Goal: Task Accomplishment & Management: Manage account settings

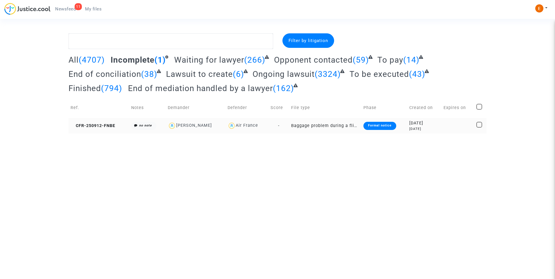
click at [376, 125] on div "Formal notice" at bounding box center [379, 126] width 33 height 8
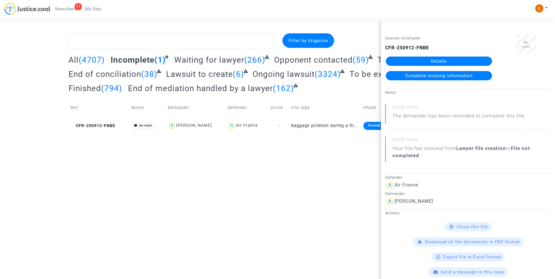
click at [438, 59] on link "Details" at bounding box center [439, 61] width 106 height 9
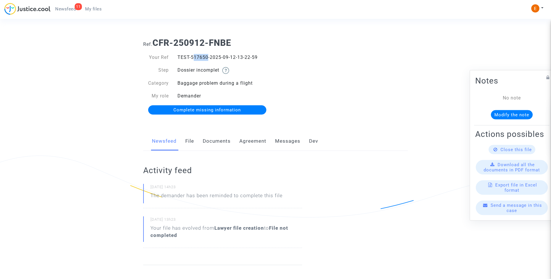
drag, startPoint x: 192, startPoint y: 56, endPoint x: 206, endPoint y: 56, distance: 14.5
click at [206, 56] on div "TEST-517650-2025-09-12-13-22-59" at bounding box center [224, 57] width 102 height 7
drag, startPoint x: 206, startPoint y: 56, endPoint x: 192, endPoint y: 57, distance: 14.5
click at [192, 57] on div "TEST-517650-2025-09-12-13-22-59" at bounding box center [224, 57] width 102 height 7
copy div "517650"
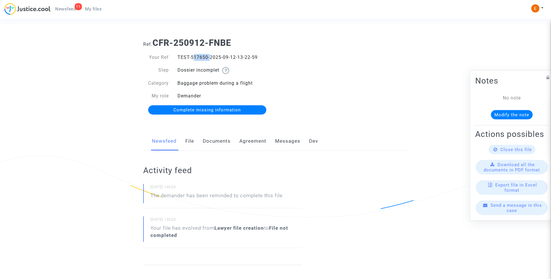
drag, startPoint x: 217, startPoint y: 143, endPoint x: 221, endPoint y: 147, distance: 5.5
click at [217, 143] on link "Documents" at bounding box center [217, 141] width 28 height 19
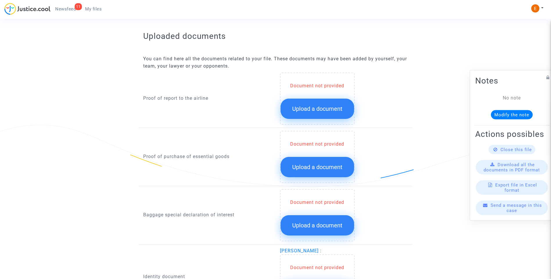
scroll to position [348, 0]
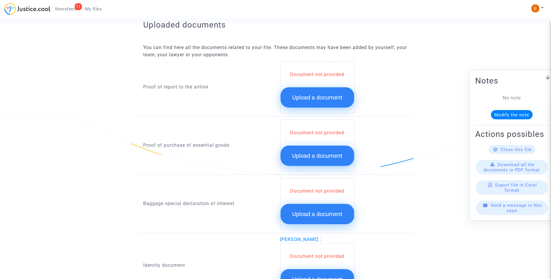
click at [335, 95] on span "Upload a document" at bounding box center [317, 97] width 50 height 7
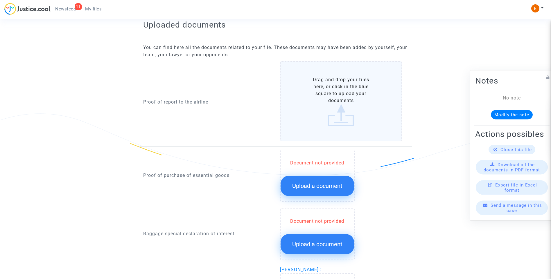
click at [335, 195] on button "Upload a document" at bounding box center [316, 186] width 73 height 20
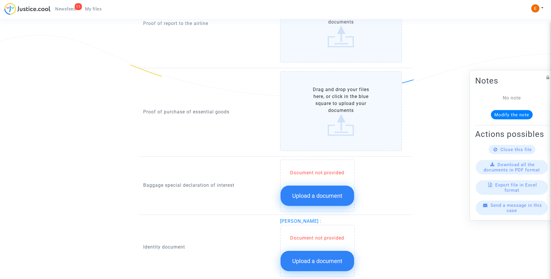
scroll to position [435, 0]
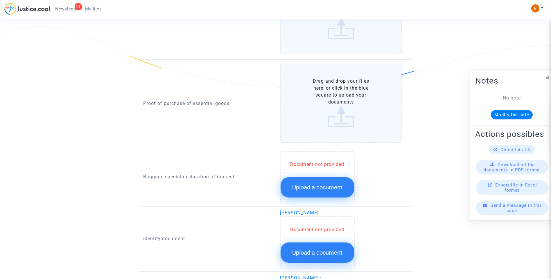
click at [326, 186] on span "Upload a document" at bounding box center [317, 187] width 50 height 7
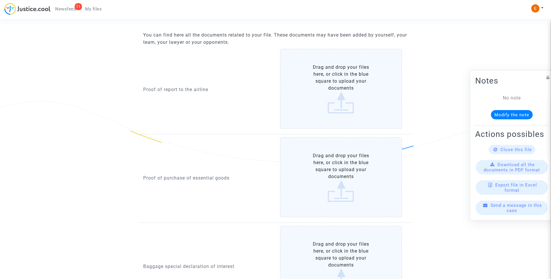
scroll to position [348, 0]
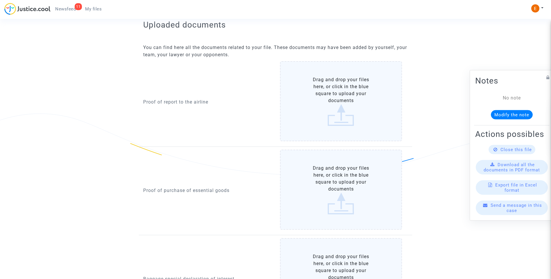
click at [336, 108] on label "Drag and drop your files here, or click in the blue square to upload your docum…" at bounding box center [341, 101] width 122 height 80
click at [0, 0] on input "Drag and drop your files here, or click in the blue square to upload your docum…" at bounding box center [0, 0] width 0 height 0
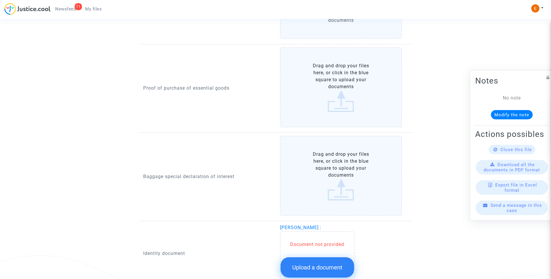
scroll to position [523, 0]
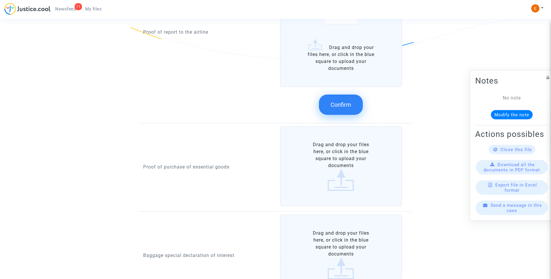
click at [351, 180] on label "Drag and drop your files here, or click in the blue square to upload your docum…" at bounding box center [341, 166] width 122 height 80
click at [0, 0] on input "Drag and drop your files here, or click in the blue square to upload your docum…" at bounding box center [0, 0] width 0 height 0
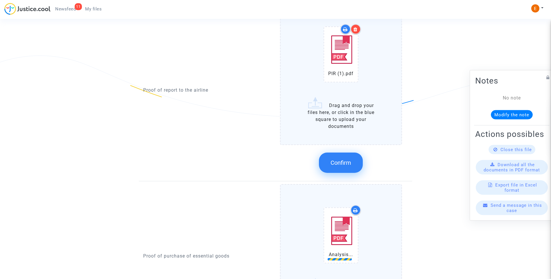
click at [342, 163] on span "Confirm" at bounding box center [340, 162] width 21 height 7
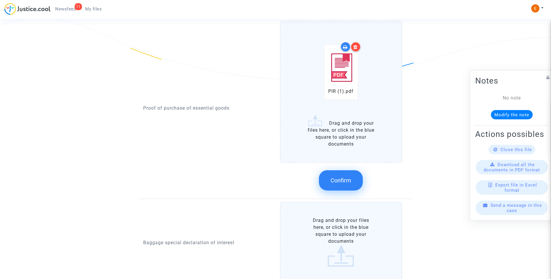
scroll to position [494, 0]
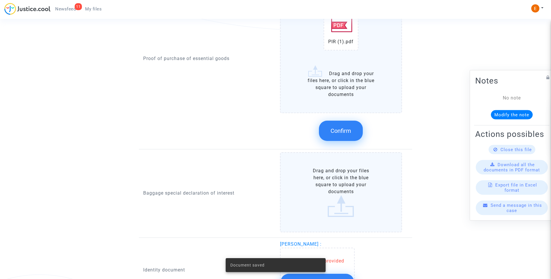
click at [351, 136] on button "Confirm" at bounding box center [341, 131] width 44 height 20
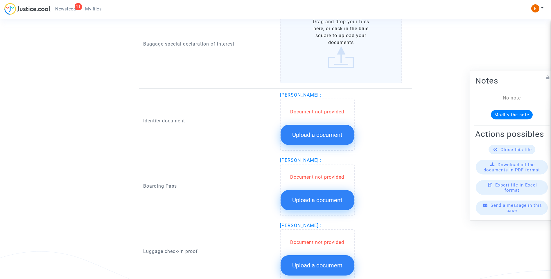
scroll to position [552, 0]
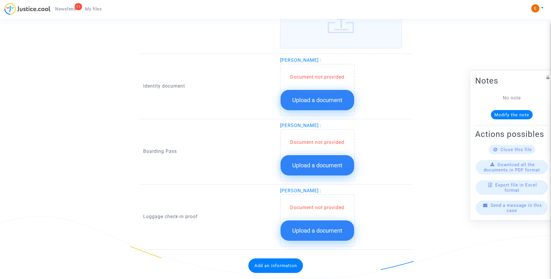
click at [318, 96] on button "Upload a document" at bounding box center [316, 100] width 73 height 20
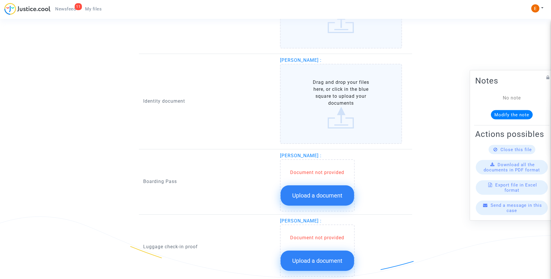
click at [323, 193] on span "Upload a document" at bounding box center [317, 195] width 50 height 7
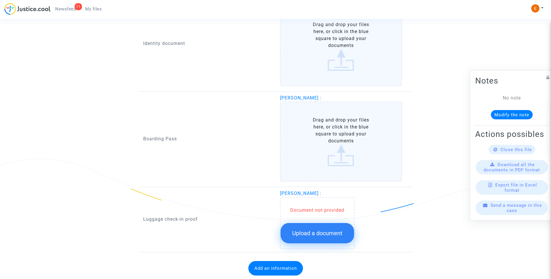
scroll to position [610, 0]
click at [329, 240] on button "Upload a document" at bounding box center [316, 233] width 73 height 20
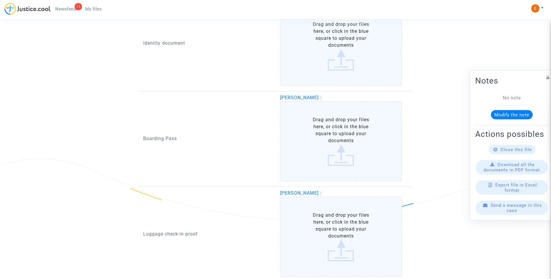
drag, startPoint x: 343, startPoint y: 16, endPoint x: 356, endPoint y: 24, distance: 14.6
click at [343, 16] on div "11 Newsfeed My files My profile Settings Log out" at bounding box center [275, 11] width 551 height 16
click at [368, 60] on label "Drag and drop your files here, or click in the blue square to upload your docum…" at bounding box center [341, 46] width 122 height 80
click at [0, 0] on input "Drag and drop your files here, or click in the blue square to upload your docum…" at bounding box center [0, 0] width 0 height 0
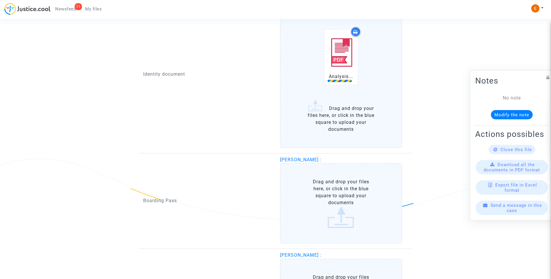
click at [352, 211] on label "Drag and drop your files here, or click in the blue square to upload your docum…" at bounding box center [341, 203] width 122 height 80
click at [0, 0] on input "Drag and drop your files here, or click in the blue square to upload your docum…" at bounding box center [0, 0] width 0 height 0
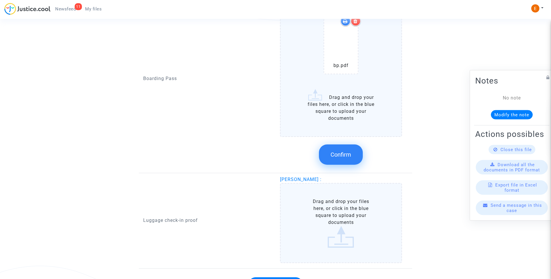
scroll to position [811, 0]
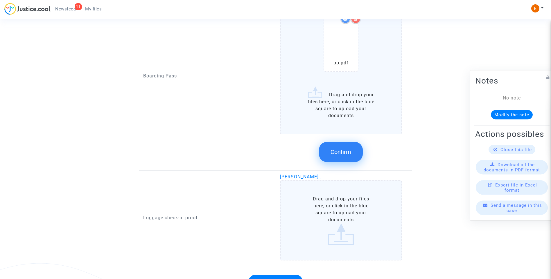
click at [323, 186] on label "Drag and drop your files here, or click in the blue square to upload your docum…" at bounding box center [341, 221] width 122 height 80
click at [0, 0] on input "Drag and drop your files here, or click in the blue square to upload your docum…" at bounding box center [0, 0] width 0 height 0
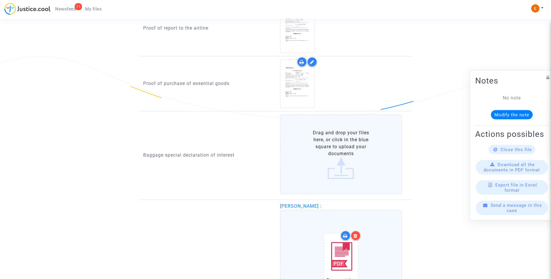
scroll to position [405, 0]
click at [351, 150] on label "Drag and drop your files here, or click in the blue square to upload your docum…" at bounding box center [341, 155] width 122 height 80
click at [0, 0] on input "Drag and drop your files here, or click in the blue square to upload your docum…" at bounding box center [0, 0] width 0 height 0
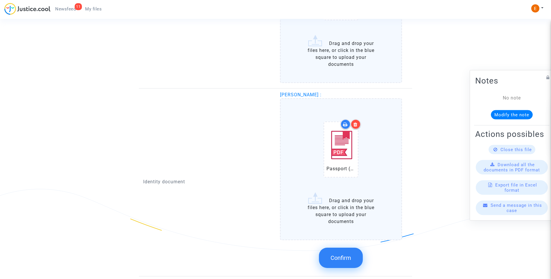
click at [351, 253] on button "Confirm" at bounding box center [341, 258] width 44 height 20
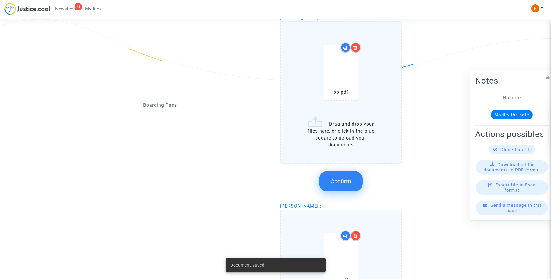
scroll to position [782, 0]
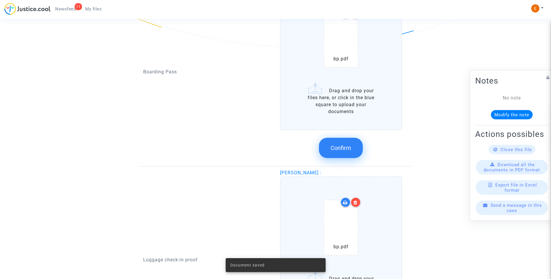
click at [348, 148] on span "Confirm" at bounding box center [340, 148] width 21 height 7
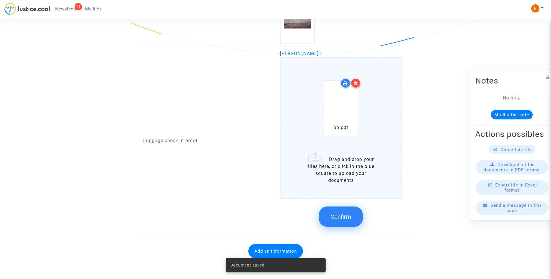
scroll to position [776, 0]
click at [341, 220] on span "Confirm" at bounding box center [340, 216] width 21 height 7
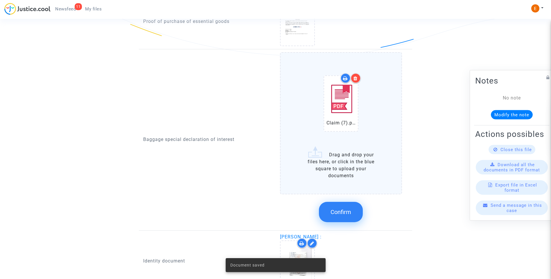
scroll to position [427, 0]
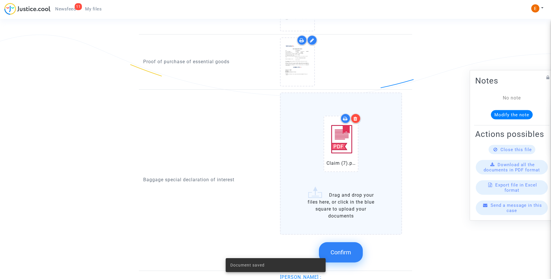
click at [342, 253] on span "Confirm" at bounding box center [340, 252] width 21 height 7
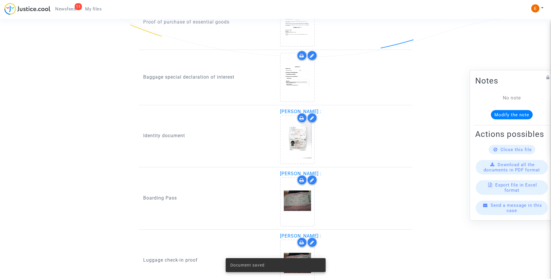
scroll to position [524, 0]
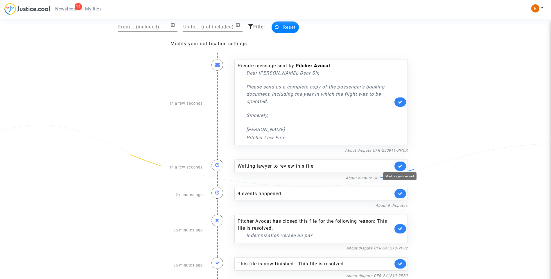
click at [400, 167] on icon at bounding box center [400, 166] width 5 height 4
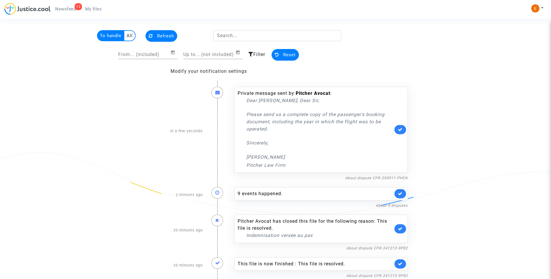
scroll to position [9, 0]
click at [390, 277] on link "About dispute CFR-241213-9P82" at bounding box center [377, 276] width 62 height 4
click at [397, 262] on link at bounding box center [400, 264] width 12 height 9
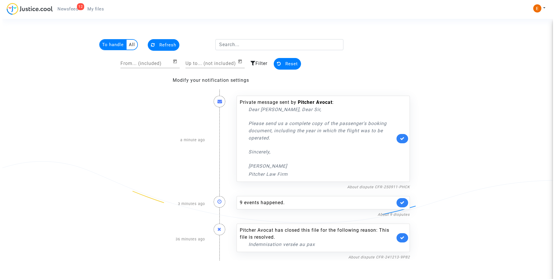
scroll to position [0, 0]
click at [402, 239] on icon at bounding box center [402, 238] width 5 height 4
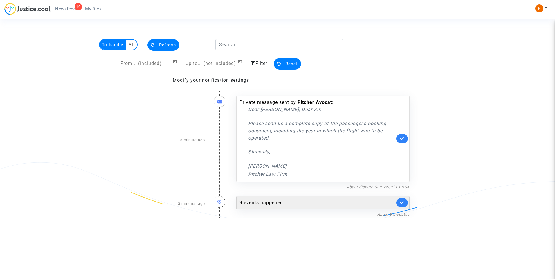
click at [268, 205] on div "9 events happened." at bounding box center [317, 202] width 155 height 7
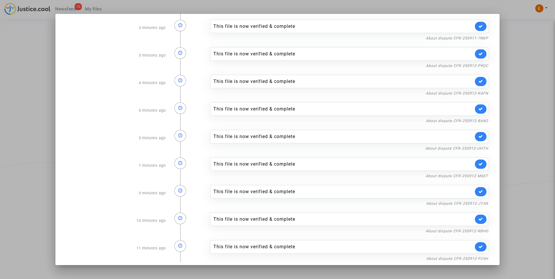
scroll to position [11, 0]
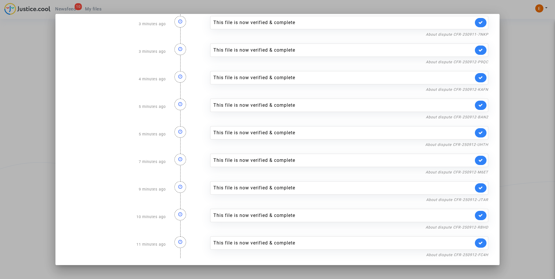
click at [524, 124] on div at bounding box center [277, 139] width 555 height 279
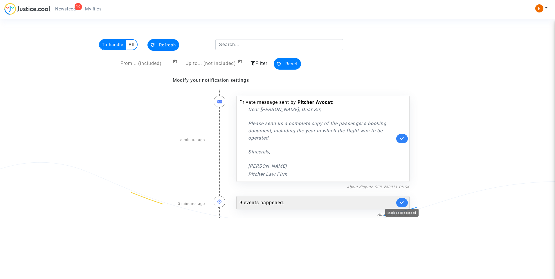
click at [402, 203] on icon at bounding box center [402, 203] width 5 height 4
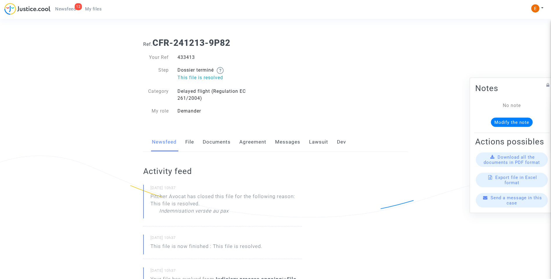
click at [186, 57] on div "433413" at bounding box center [224, 57] width 102 height 7
copy div "433413"
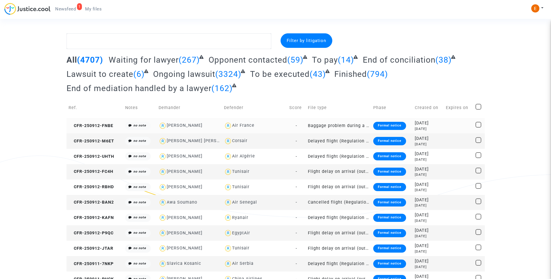
click at [385, 128] on div "Formal notice" at bounding box center [389, 126] width 33 height 8
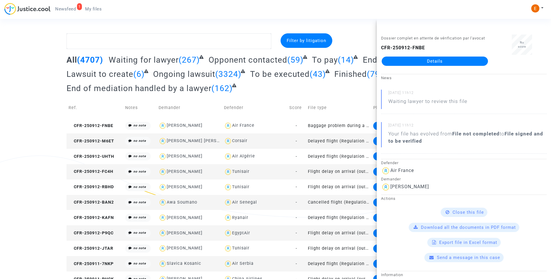
click at [429, 58] on link "Details" at bounding box center [434, 61] width 106 height 9
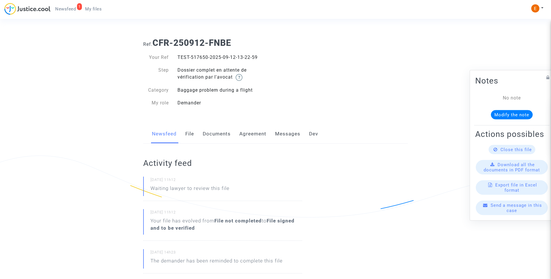
click at [184, 136] on div "Newsfeed File Documents Agreement Messages Dev" at bounding box center [275, 134] width 264 height 19
click at [192, 136] on link "File" at bounding box center [189, 134] width 9 height 19
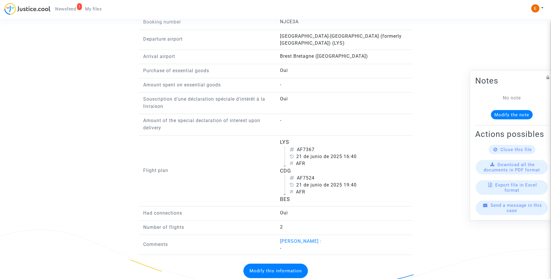
scroll to position [529, 0]
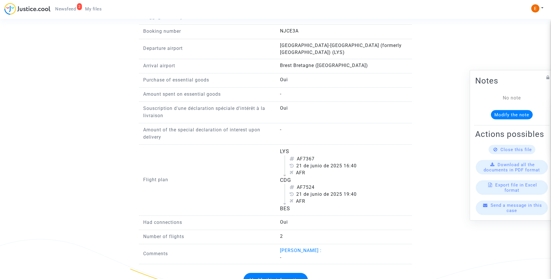
click at [67, 8] on span "Newsfeed" at bounding box center [65, 8] width 21 height 5
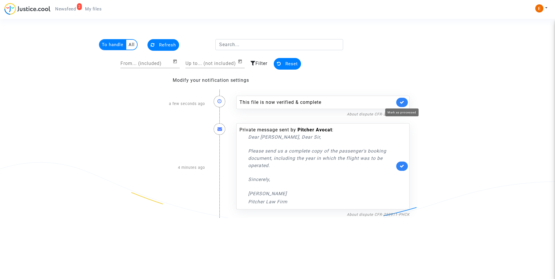
click at [404, 102] on icon at bounding box center [402, 102] width 5 height 4
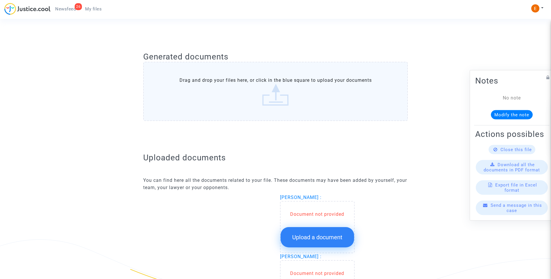
scroll to position [319, 0]
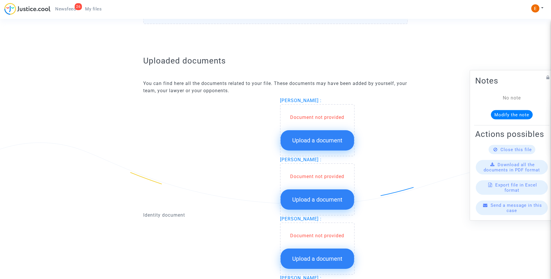
click at [326, 134] on button "Upload a document" at bounding box center [316, 140] width 73 height 20
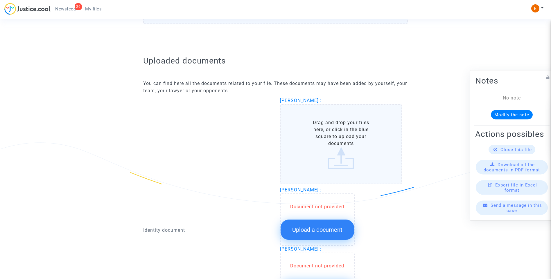
click at [333, 231] on span "Upload a document" at bounding box center [317, 229] width 50 height 7
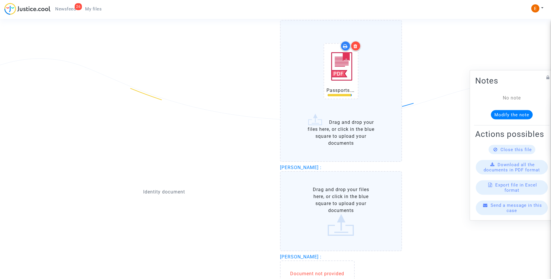
scroll to position [406, 0]
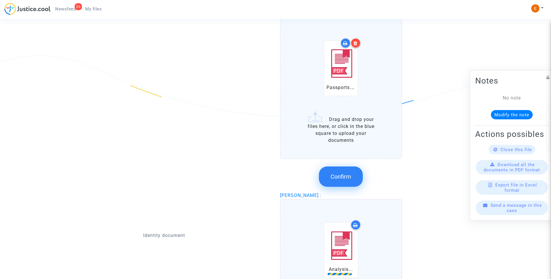
drag, startPoint x: 339, startPoint y: 180, endPoint x: 309, endPoint y: 180, distance: 29.0
click at [339, 180] on span "Confirm" at bounding box center [340, 176] width 21 height 7
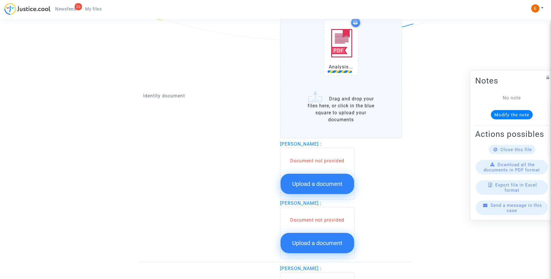
scroll to position [494, 0]
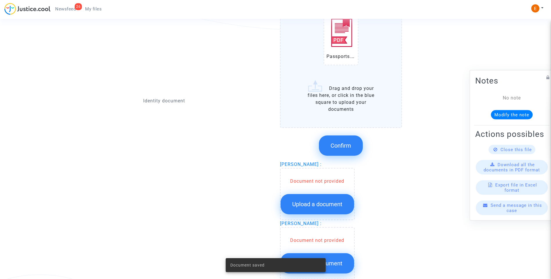
click at [330, 209] on button "Upload a document" at bounding box center [316, 204] width 73 height 20
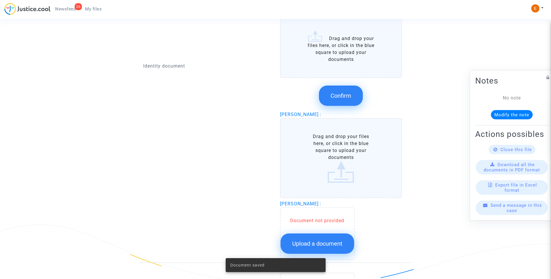
scroll to position [552, 0]
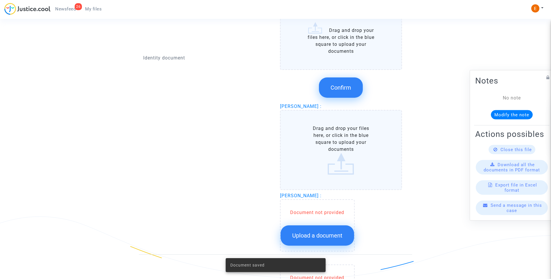
click at [325, 233] on span "Upload a document" at bounding box center [317, 235] width 50 height 7
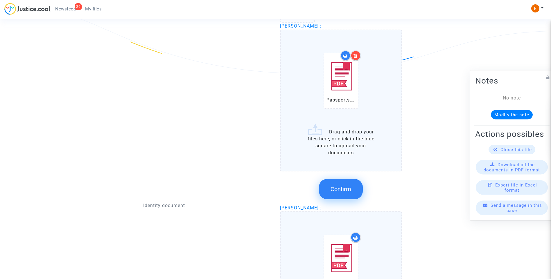
scroll to position [435, 0]
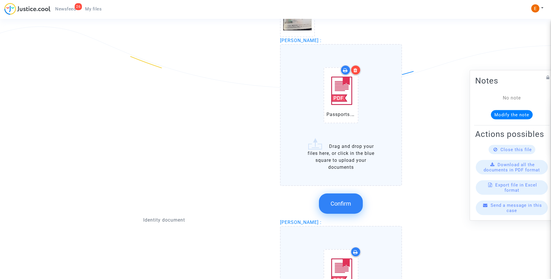
click at [352, 198] on button "Confirm" at bounding box center [341, 204] width 44 height 20
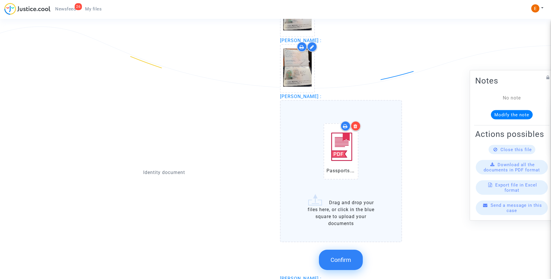
click at [347, 260] on span "Confirm" at bounding box center [340, 260] width 21 height 7
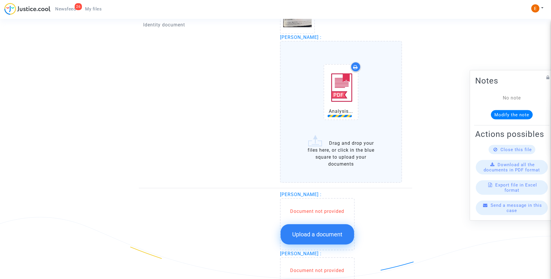
scroll to position [552, 0]
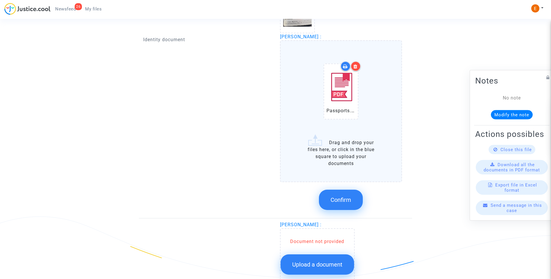
click at [343, 201] on span "Confirm" at bounding box center [340, 200] width 21 height 7
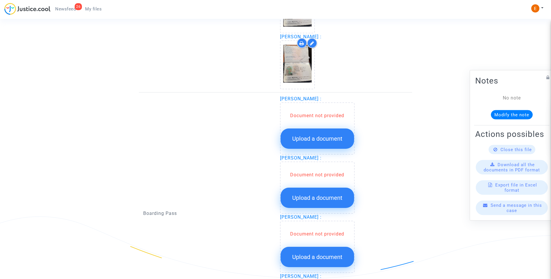
click at [310, 143] on button "Upload a document" at bounding box center [316, 139] width 73 height 20
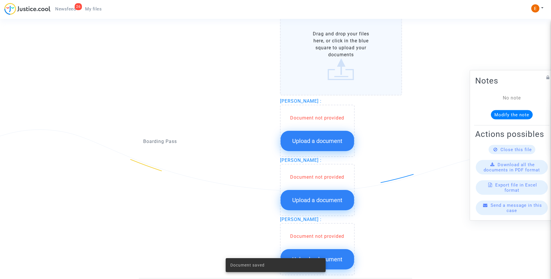
click at [322, 139] on span "Upload a document" at bounding box center [317, 141] width 50 height 7
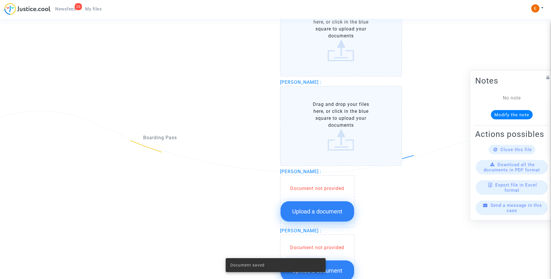
scroll to position [712, 0]
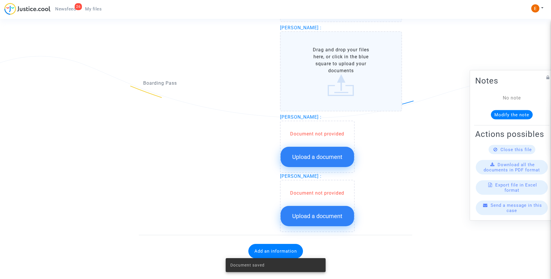
click at [329, 157] on span "Upload a document" at bounding box center [317, 157] width 50 height 7
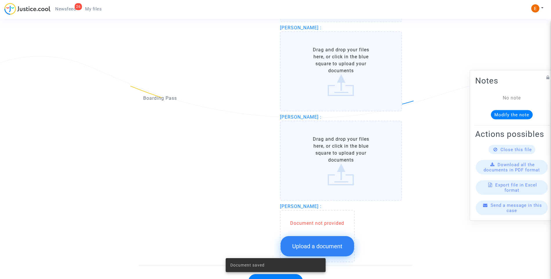
click at [332, 236] on button "Upload a document" at bounding box center [316, 246] width 73 height 20
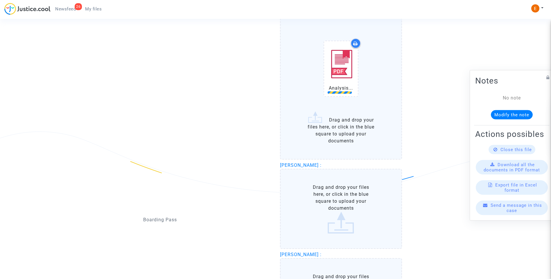
scroll to position [654, 0]
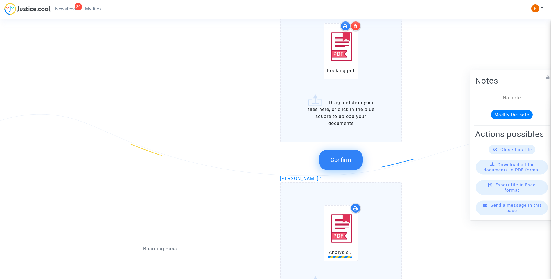
click at [339, 163] on span "Confirm" at bounding box center [340, 159] width 21 height 7
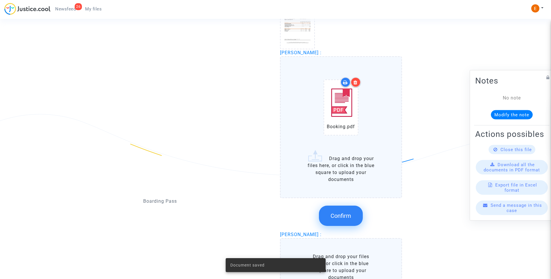
click at [350, 223] on button "Confirm" at bounding box center [341, 216] width 44 height 20
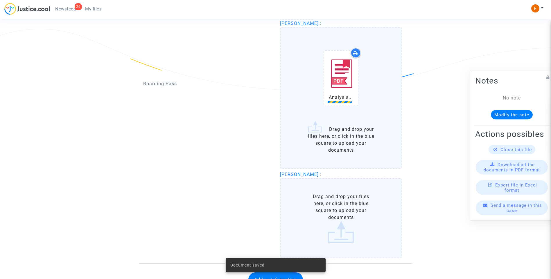
scroll to position [741, 0]
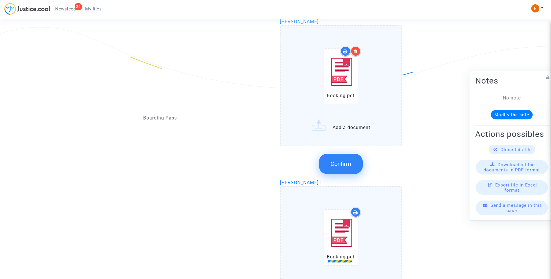
click at [345, 168] on button "Confirm" at bounding box center [341, 164] width 44 height 20
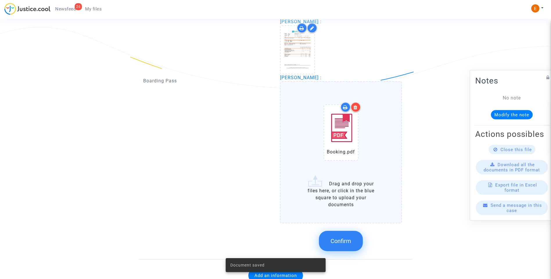
click at [335, 247] on button "Confirm" at bounding box center [341, 241] width 44 height 20
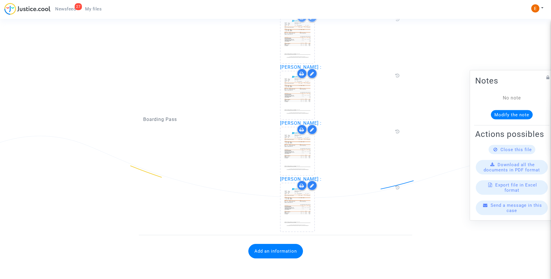
click at [287, 251] on button "Add an information" at bounding box center [275, 251] width 55 height 15
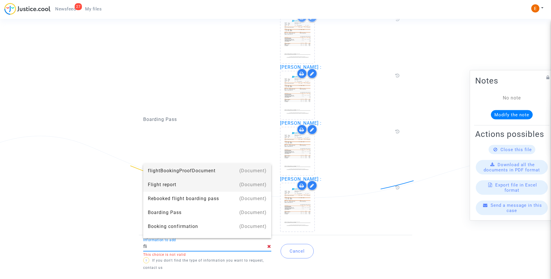
click at [188, 184] on div "Flight report" at bounding box center [207, 185] width 119 height 14
type input "Flight report"
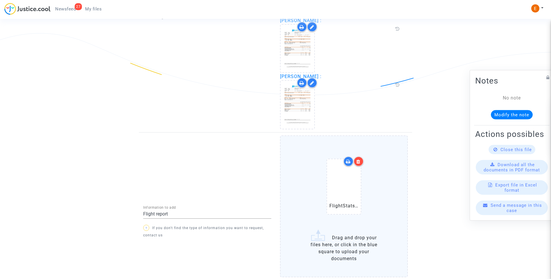
scroll to position [769, 0]
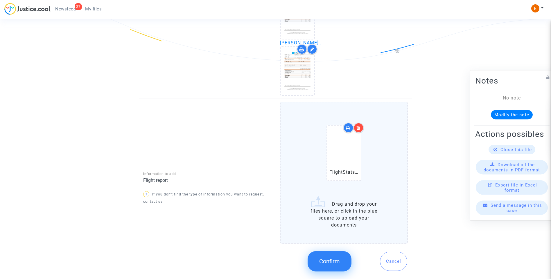
click at [334, 264] on span "Confirm" at bounding box center [329, 261] width 21 height 7
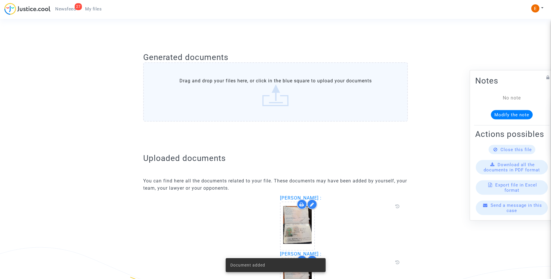
scroll to position [136, 0]
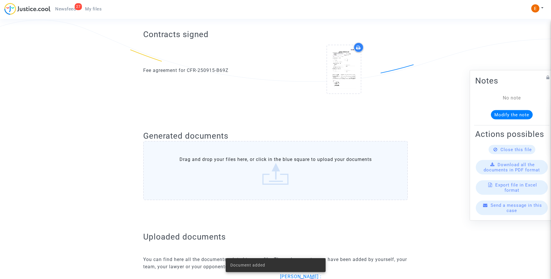
click at [70, 8] on span "Newsfeed" at bounding box center [65, 8] width 21 height 5
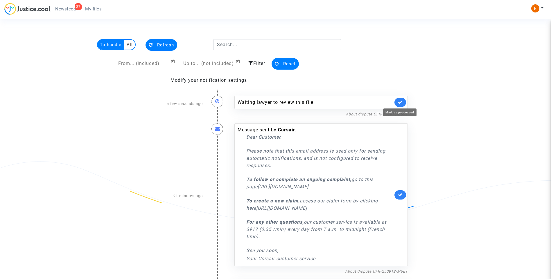
click at [401, 104] on icon at bounding box center [400, 102] width 5 height 4
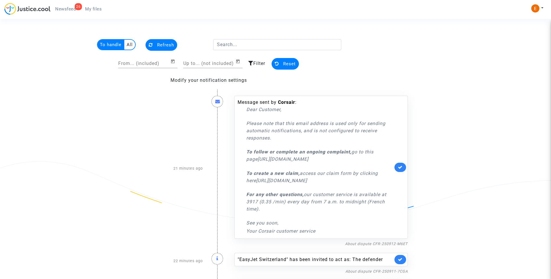
drag, startPoint x: 403, startPoint y: 170, endPoint x: 401, endPoint y: 168, distance: 3.1
click at [403, 170] on link at bounding box center [400, 167] width 12 height 9
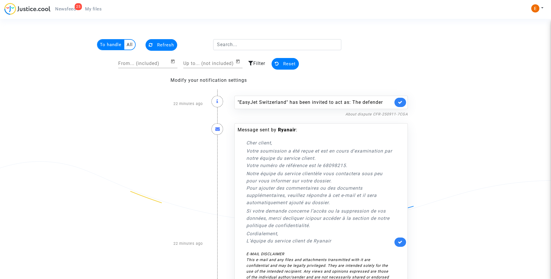
click at [402, 100] on link at bounding box center [400, 102] width 12 height 9
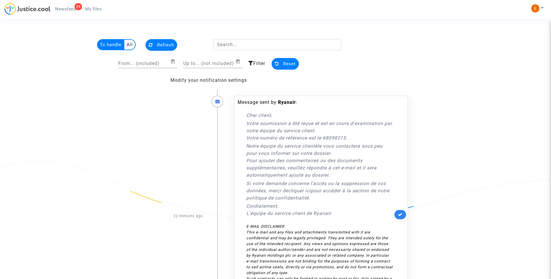
click at [398, 213] on icon at bounding box center [400, 215] width 5 height 4
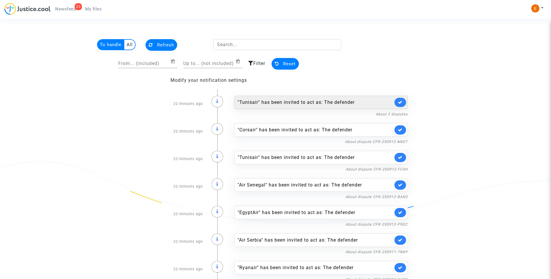
click at [402, 101] on link at bounding box center [400, 102] width 12 height 9
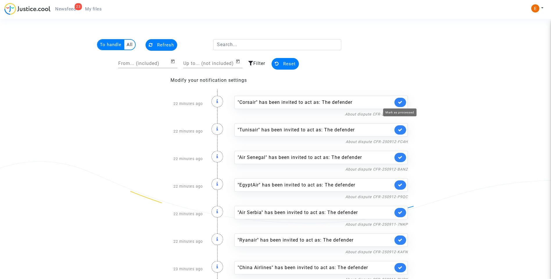
click at [402, 101] on icon at bounding box center [400, 102] width 5 height 4
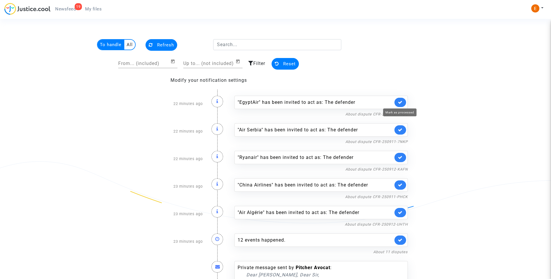
click at [402, 101] on icon at bounding box center [400, 102] width 5 height 4
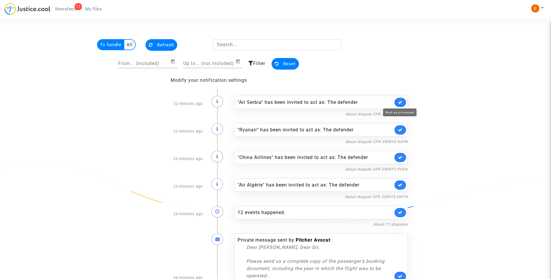
click at [402, 101] on icon at bounding box center [400, 102] width 5 height 4
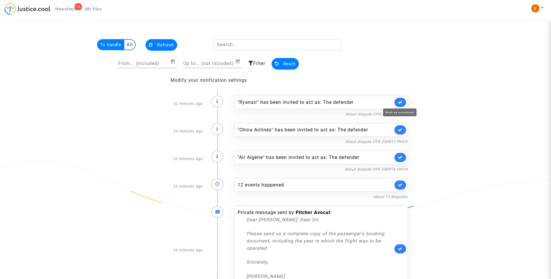
click at [402, 101] on icon at bounding box center [400, 102] width 5 height 4
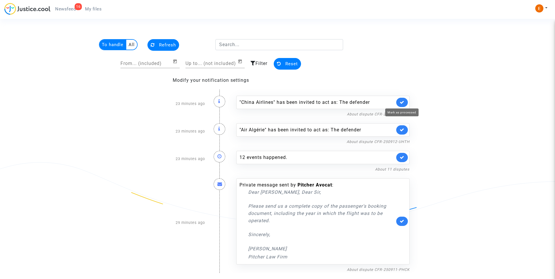
click at [402, 101] on icon at bounding box center [402, 102] width 5 height 4
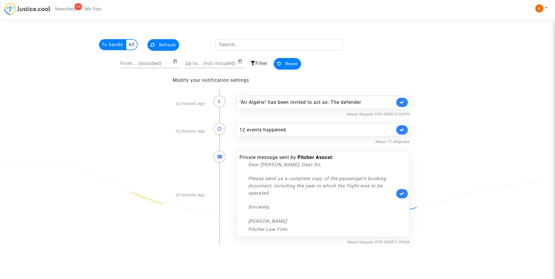
click at [400, 99] on link at bounding box center [402, 102] width 12 height 9
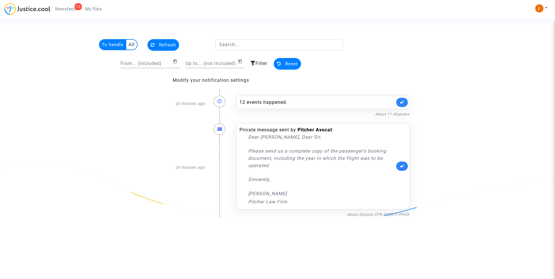
click at [253, 93] on div "12 events happened. About 11 disputes" at bounding box center [323, 104] width 182 height 28
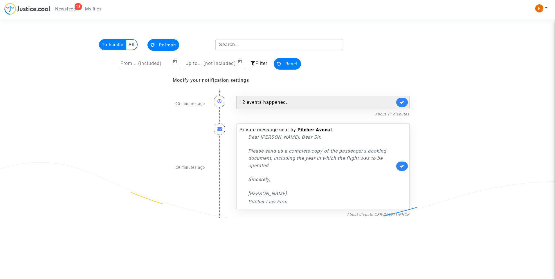
click at [260, 99] on div "12 events happened." at bounding box center [317, 102] width 155 height 7
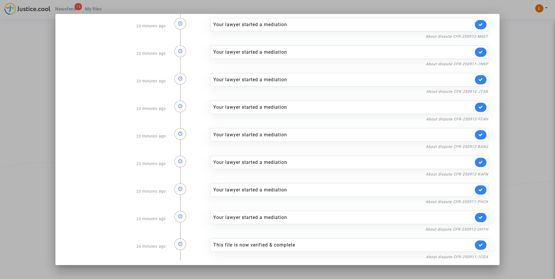
scroll to position [94, 0]
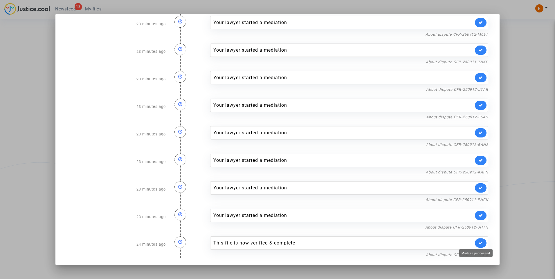
click at [478, 243] on icon at bounding box center [480, 243] width 5 height 4
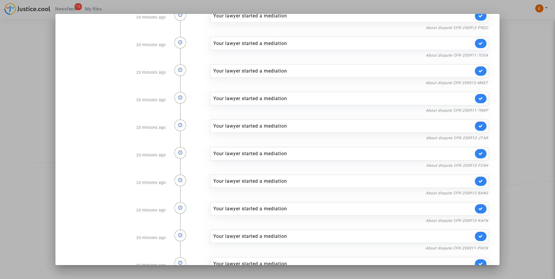
scroll to position [0, 0]
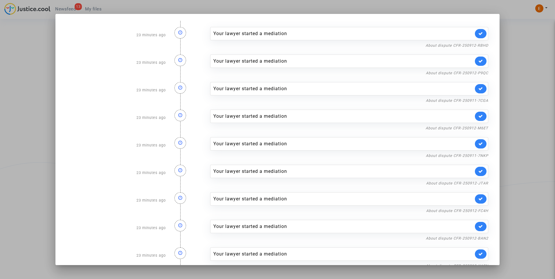
drag, startPoint x: 532, startPoint y: 57, endPoint x: 236, endPoint y: 56, distance: 295.8
click at [530, 57] on div at bounding box center [277, 139] width 555 height 279
